Goal: Find specific page/section

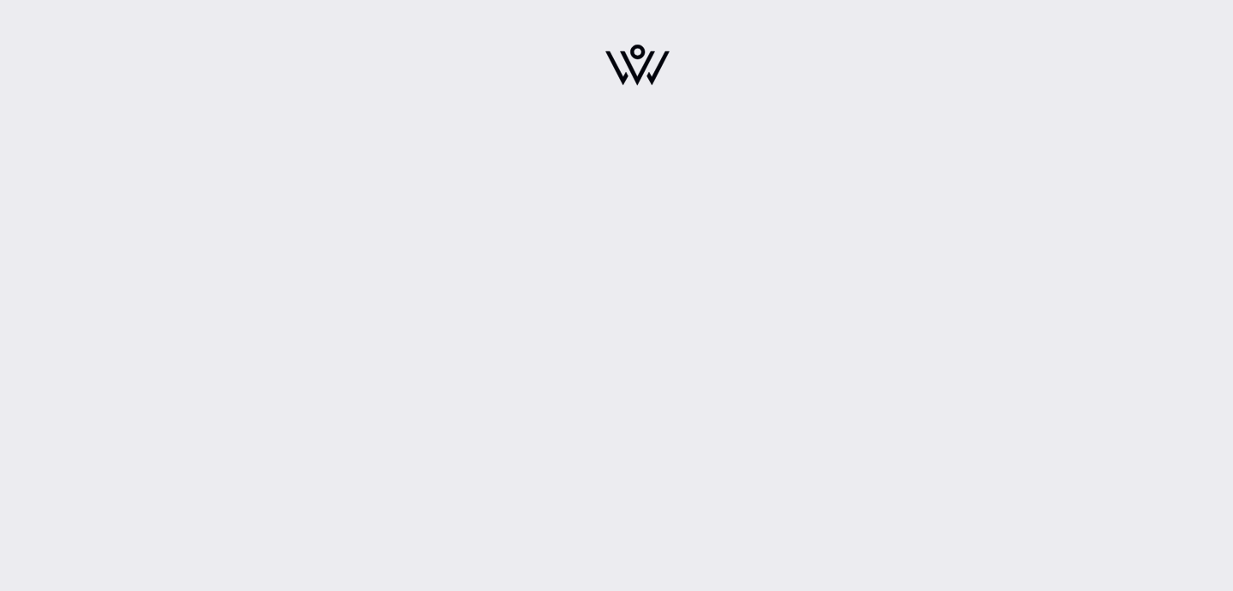
click at [676, 65] on div at bounding box center [637, 70] width 300 height 120
click at [649, 67] on img at bounding box center [638, 65] width 64 height 41
click at [647, 69] on img at bounding box center [638, 65] width 64 height 41
click at [1123, 73] on div at bounding box center [637, 70] width 1192 height 140
